Goal: Information Seeking & Learning: Learn about a topic

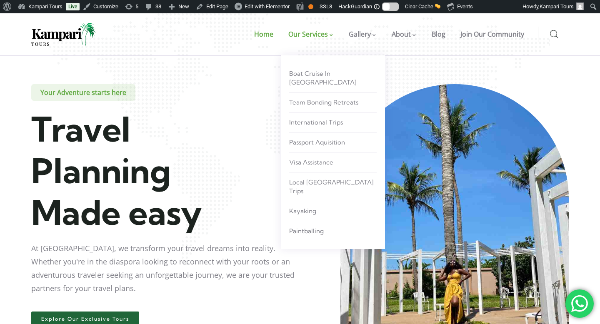
click at [320, 38] on span "Our Services" at bounding box center [308, 34] width 40 height 9
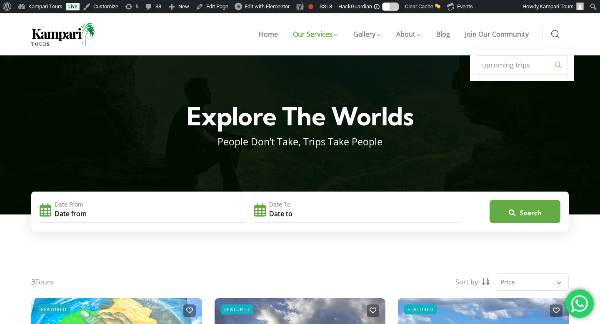
type input "upcoming trips"
click at [552, 55] on input "" at bounding box center [558, 64] width 13 height 19
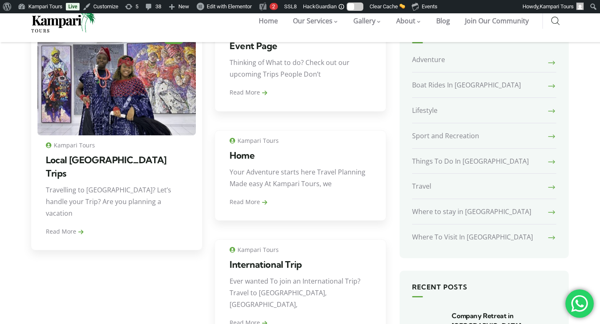
scroll to position [158, 0]
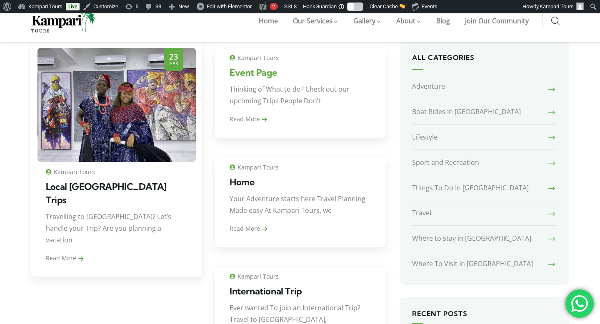
click at [260, 72] on link "Event Page" at bounding box center [254, 73] width 48 height 12
